Goal: Task Accomplishment & Management: Use online tool/utility

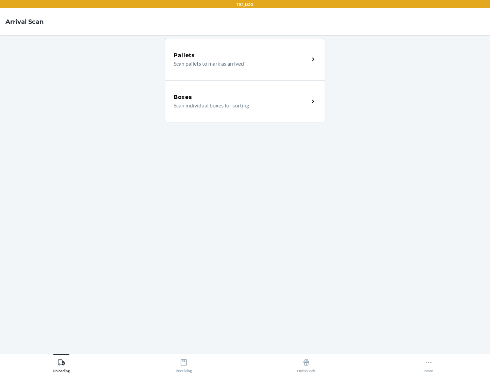
click at [241, 97] on div "Boxes" at bounding box center [241, 97] width 136 height 8
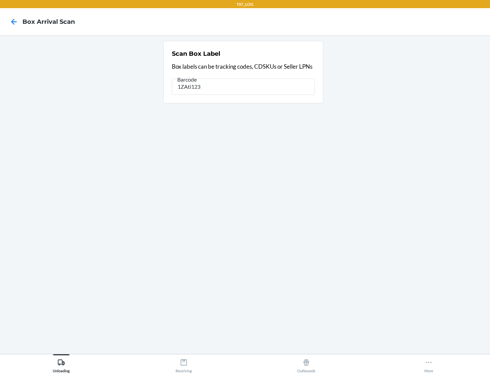
type input "1ZAti123"
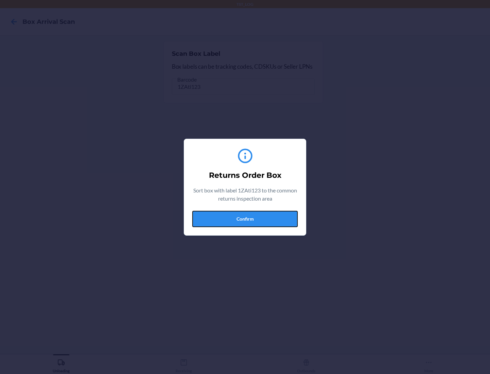
click at [245, 219] on button "Confirm" at bounding box center [244, 219] width 105 height 16
